Goal: Information Seeking & Learning: Learn about a topic

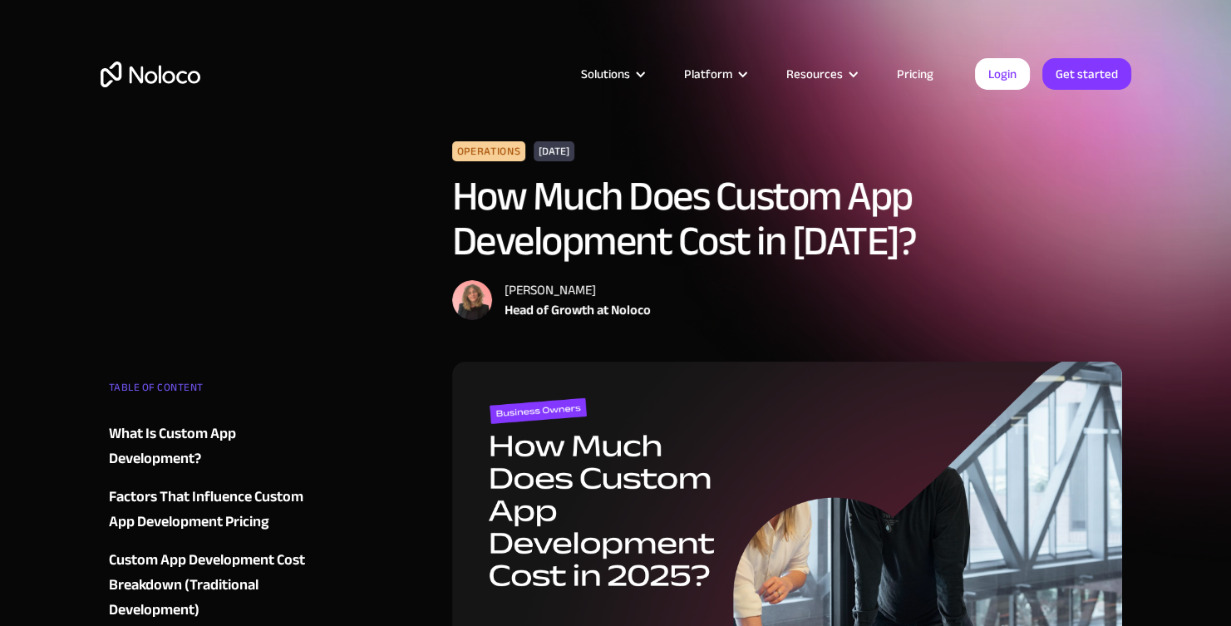
click at [921, 78] on link "Pricing" at bounding box center [915, 74] width 78 height 22
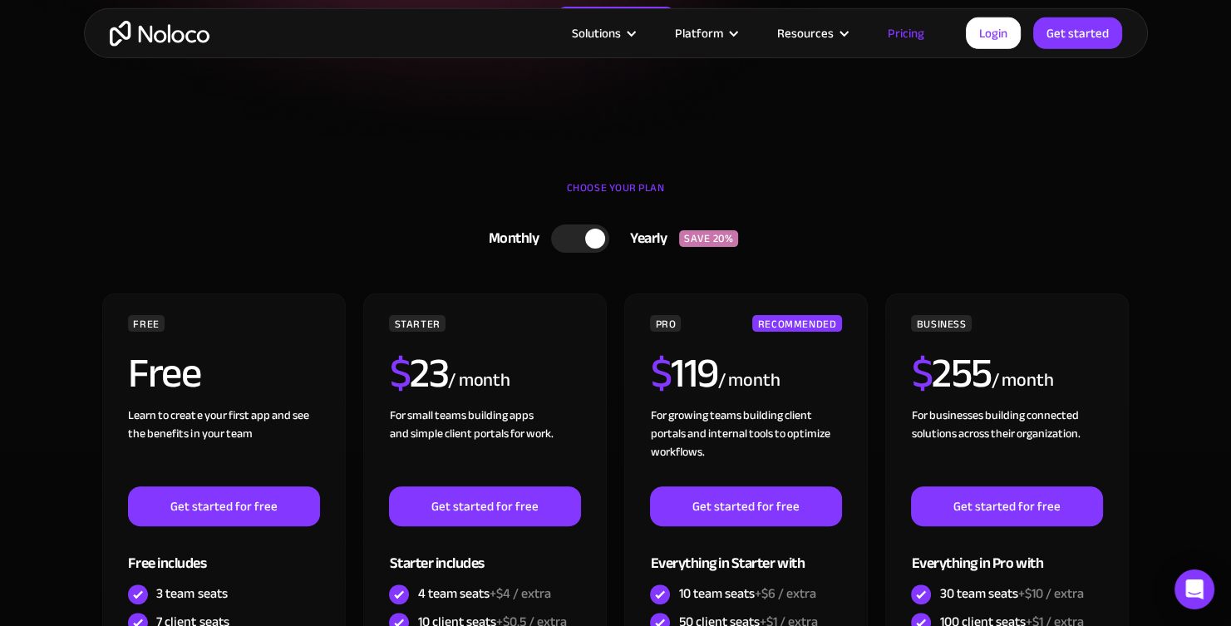
scroll to position [479, 0]
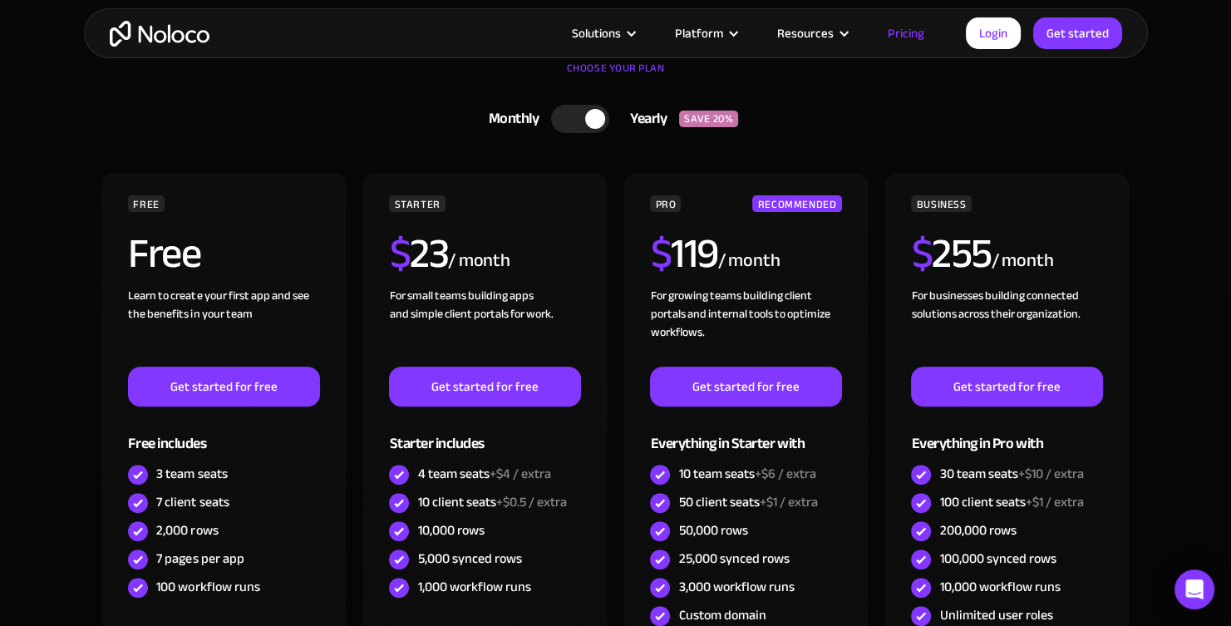
click at [565, 123] on div at bounding box center [580, 119] width 58 height 28
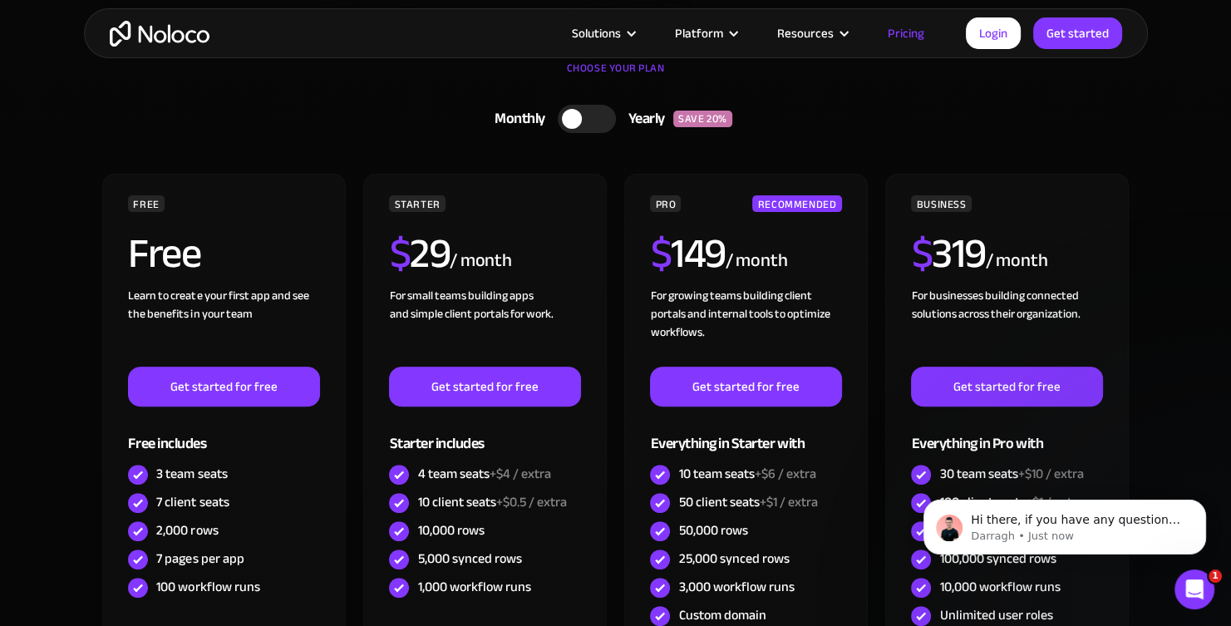
scroll to position [0, 0]
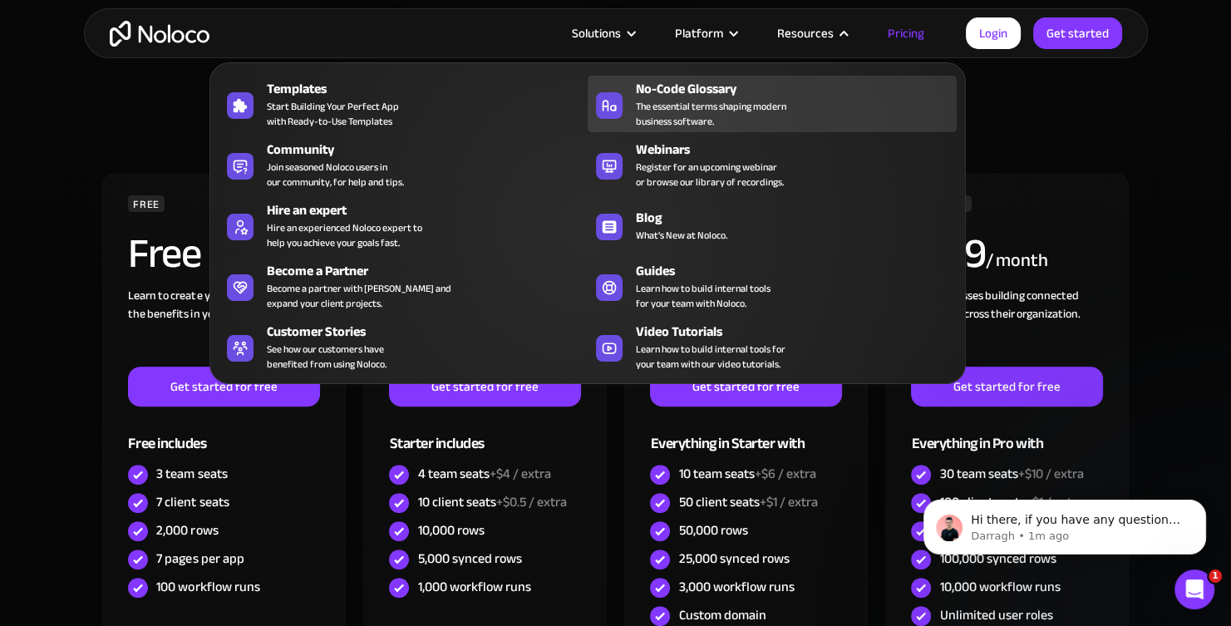
click at [681, 101] on span "The essential terms shaping modern business software." at bounding box center [711, 114] width 150 height 30
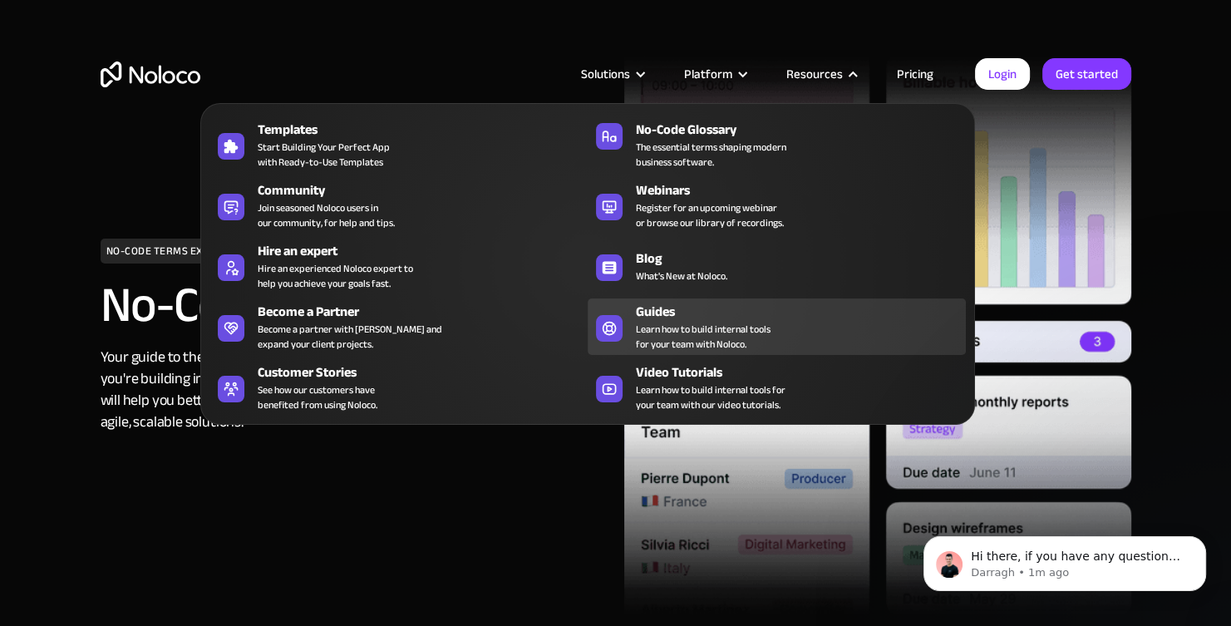
click at [681, 342] on span "Learn how to build internal tools for your team with Noloco." at bounding box center [703, 337] width 135 height 30
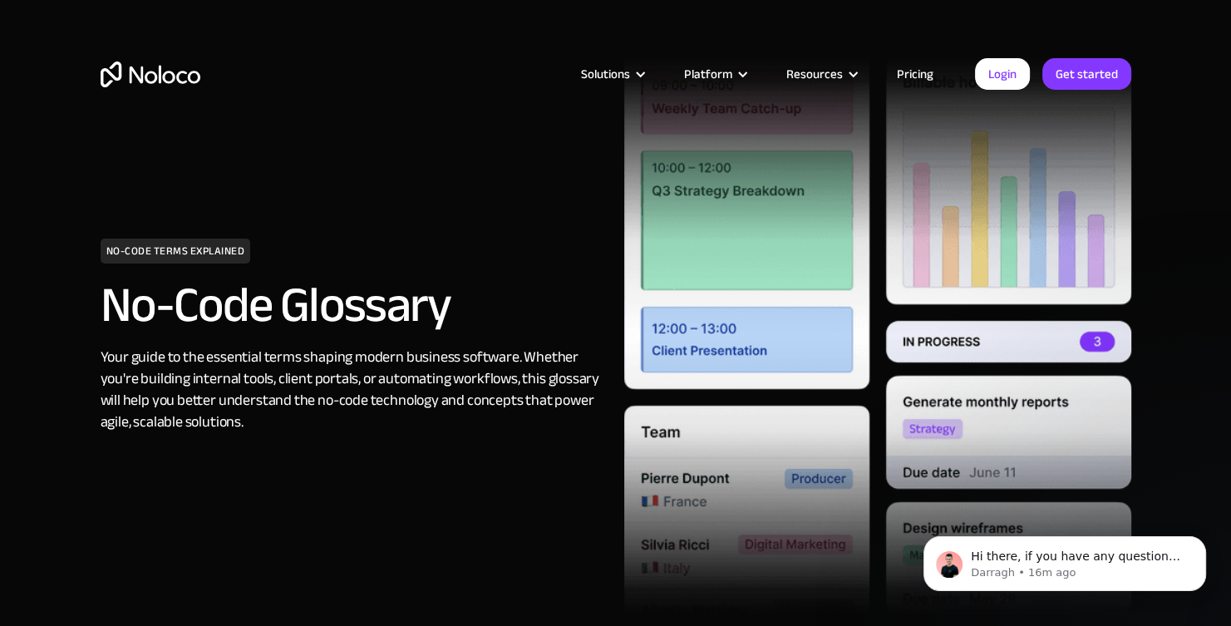
click at [914, 75] on link "Pricing" at bounding box center [915, 74] width 78 height 22
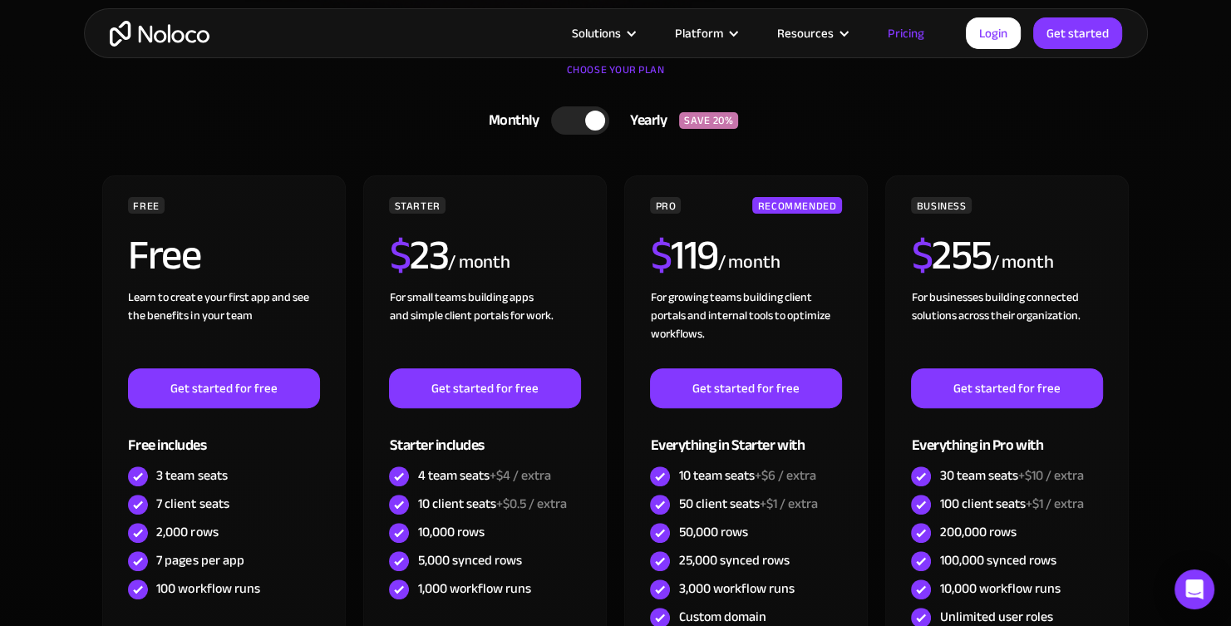
scroll to position [479, 0]
